Goal: Navigation & Orientation: Find specific page/section

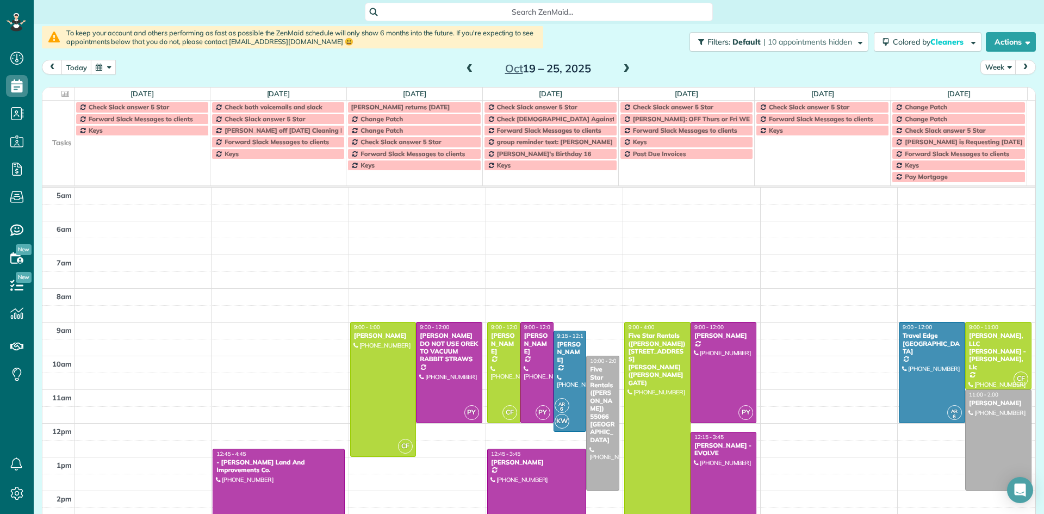
scroll to position [68, 0]
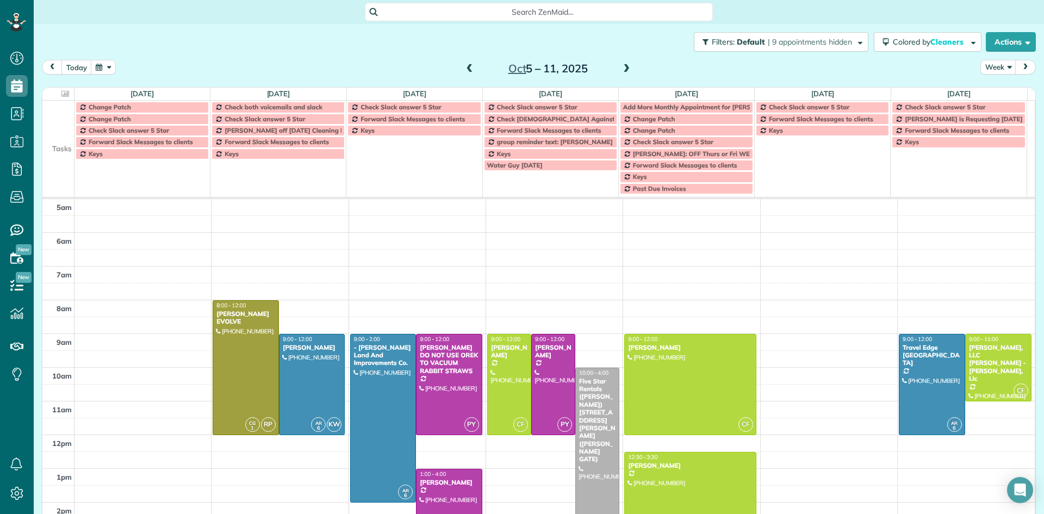
scroll to position [68, 0]
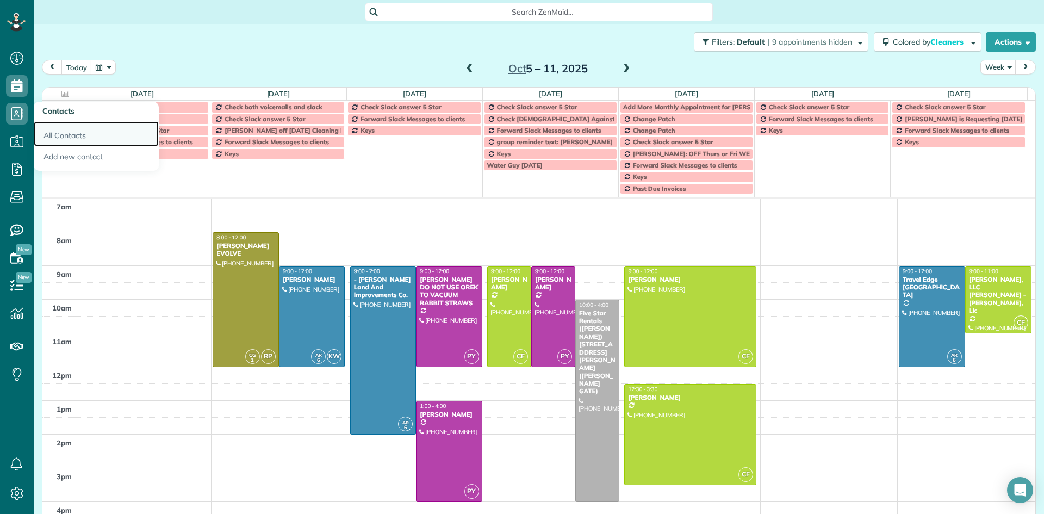
click at [68, 133] on link "All Contacts" at bounding box center [96, 133] width 125 height 25
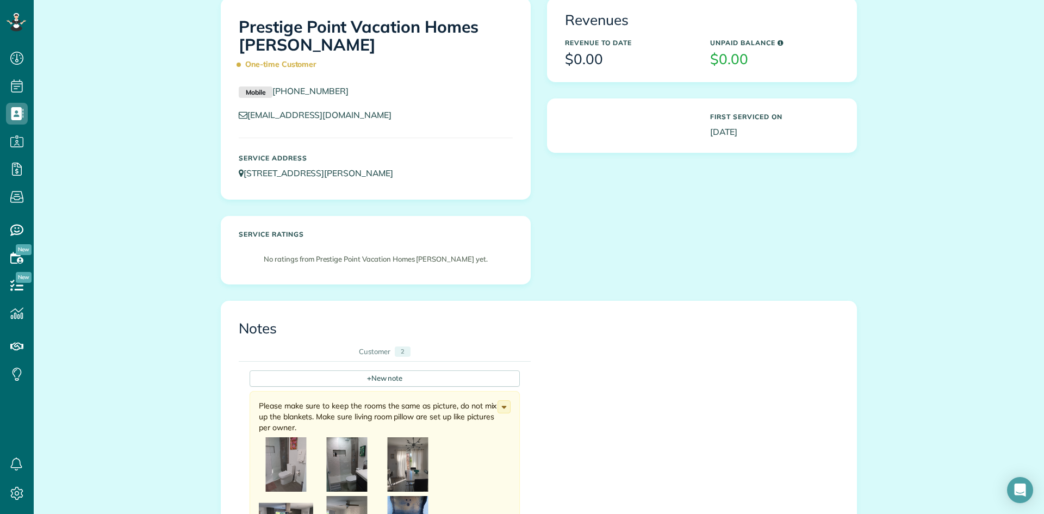
scroll to position [54, 0]
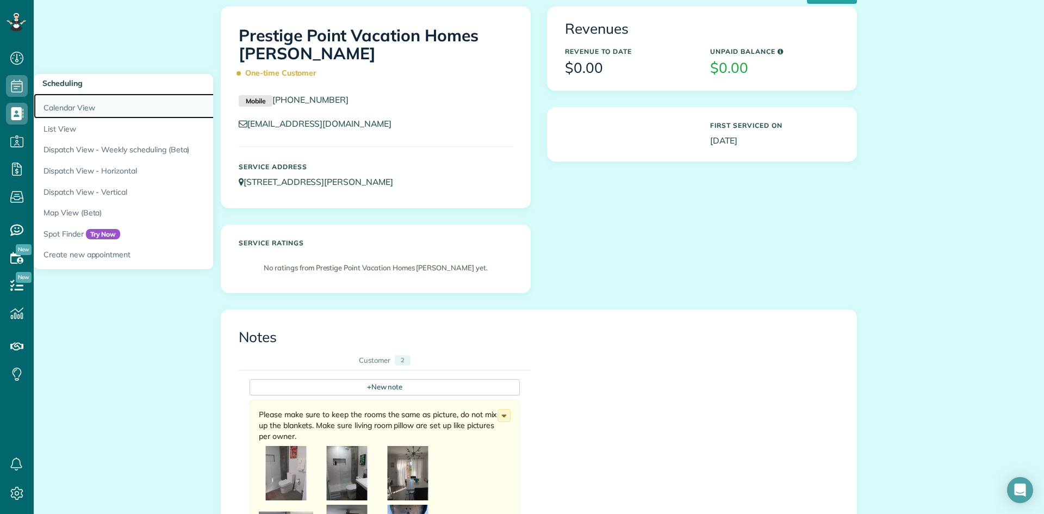
click at [61, 106] on link "Calendar View" at bounding box center [170, 105] width 272 height 25
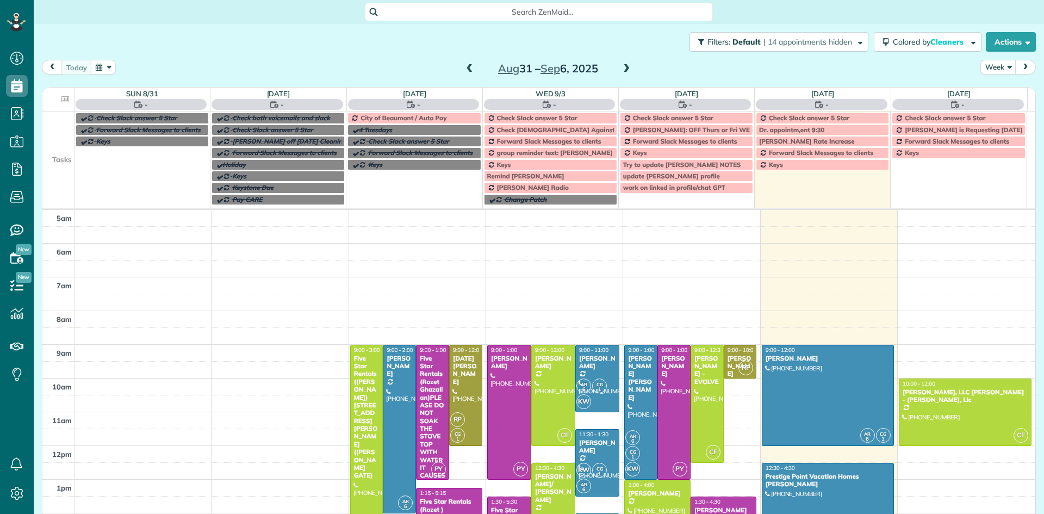
scroll to position [68, 0]
